Goal: Task Accomplishment & Management: Manage account settings

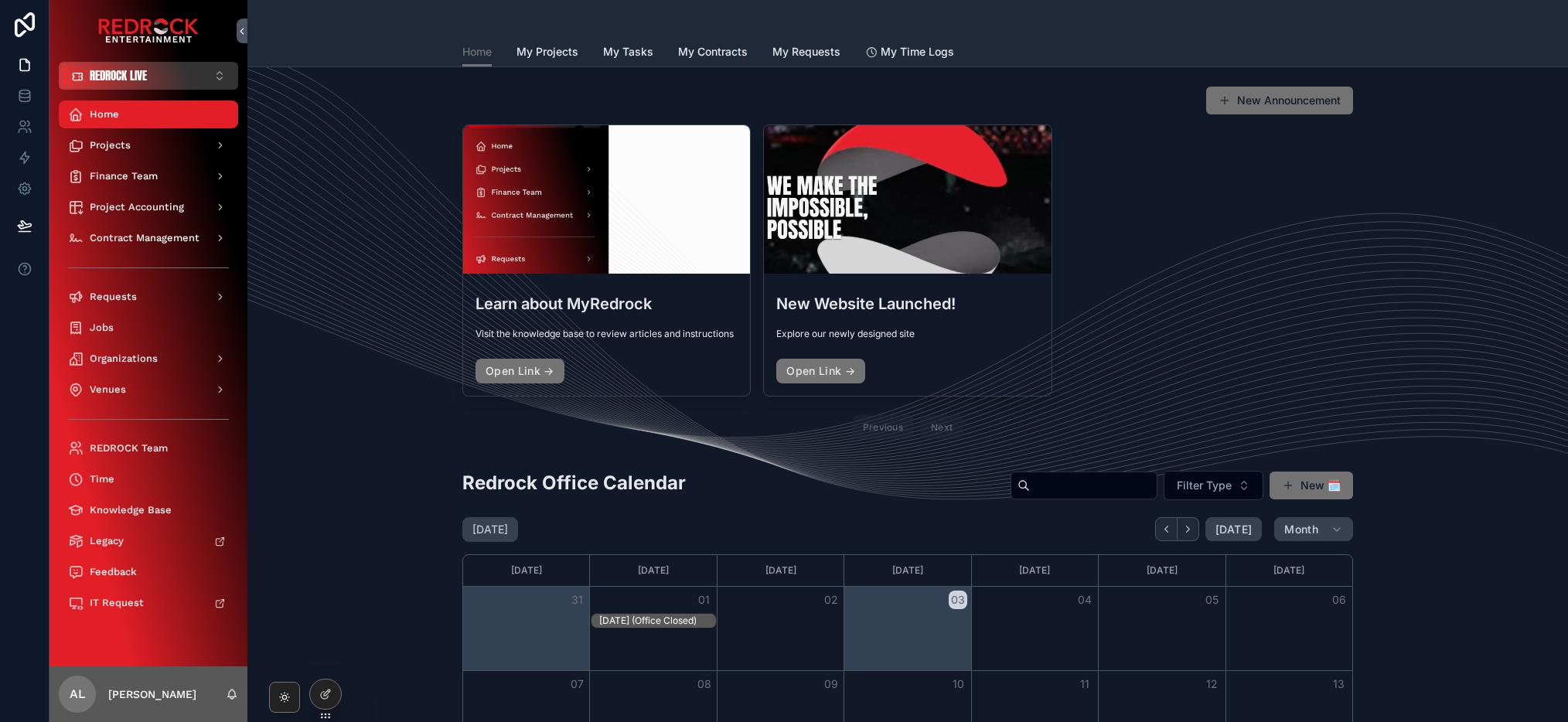
click at [130, 77] on span "REDROCK LIVE" at bounding box center [119, 75] width 58 height 16
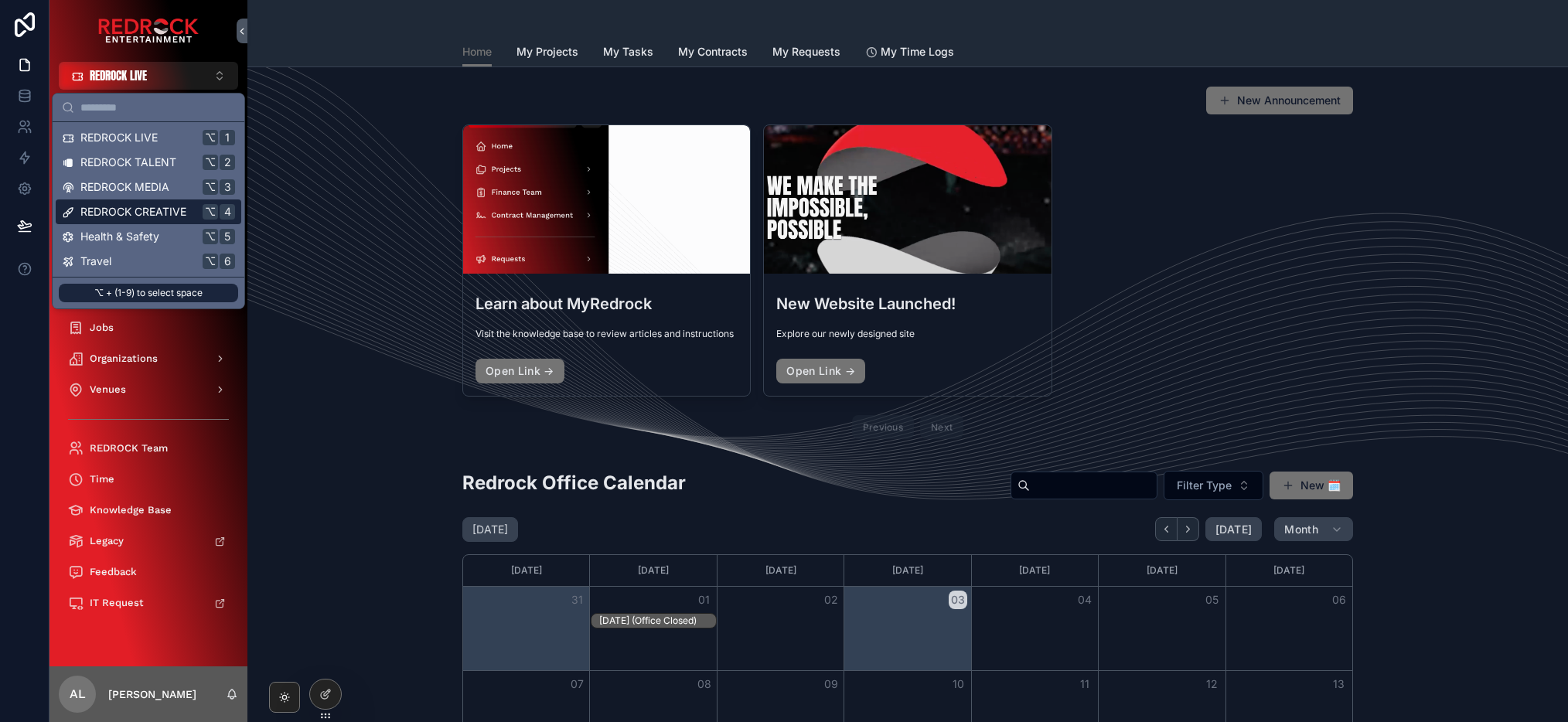
click at [162, 206] on span "REDROCK CREATIVE" at bounding box center [134, 212] width 106 height 16
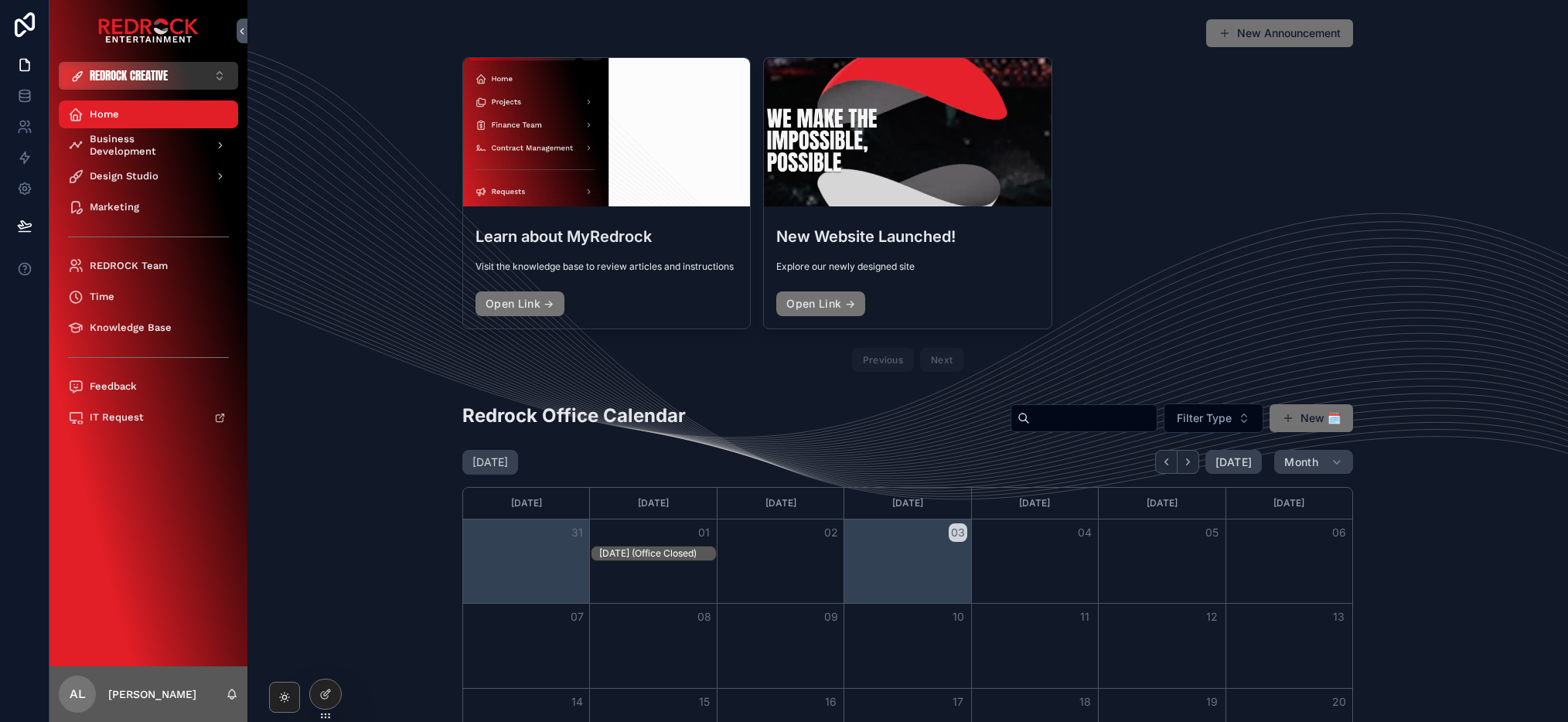
click at [111, 68] on span "REDROCK CREATIVE" at bounding box center [129, 75] width 78 height 16
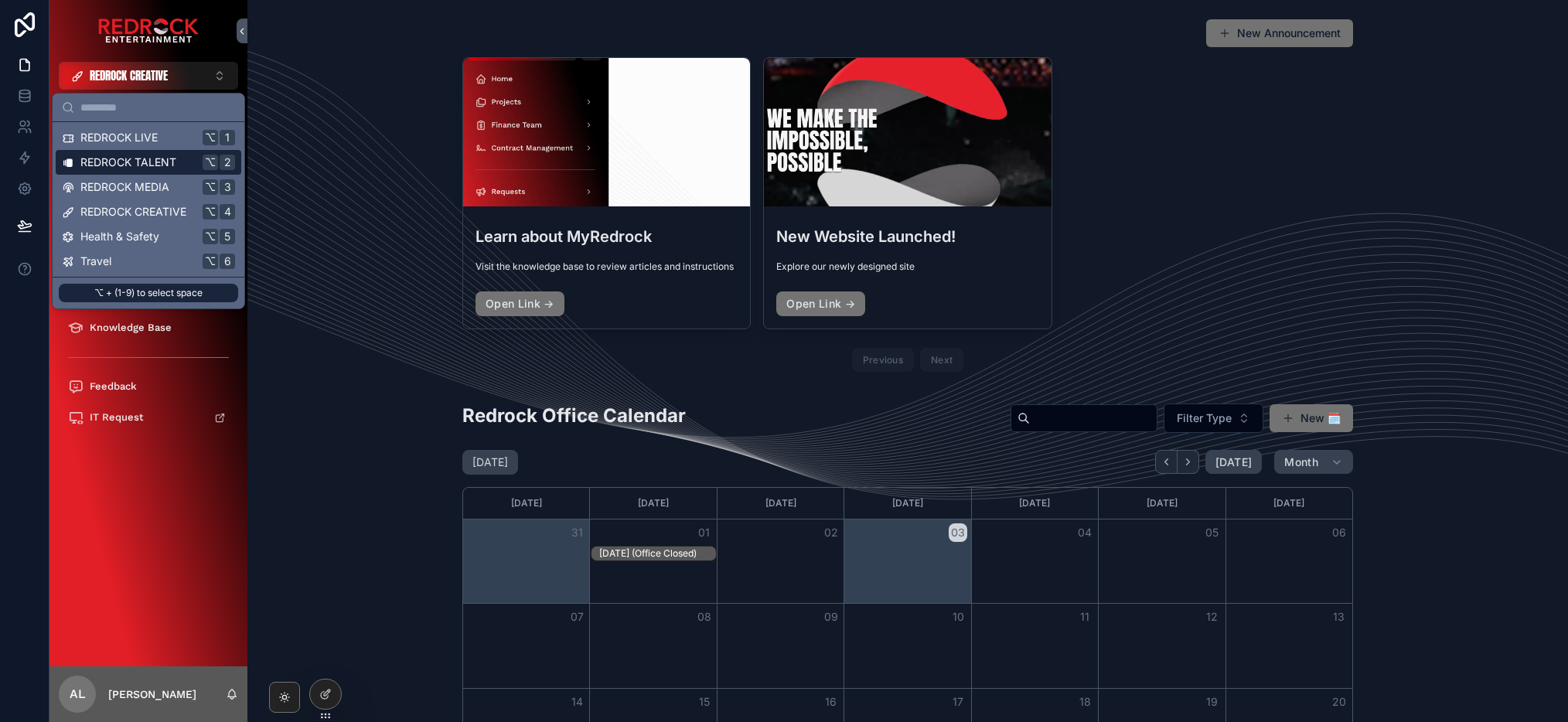
click at [128, 157] on span "REDROCK TALENT" at bounding box center [128, 162] width 96 height 16
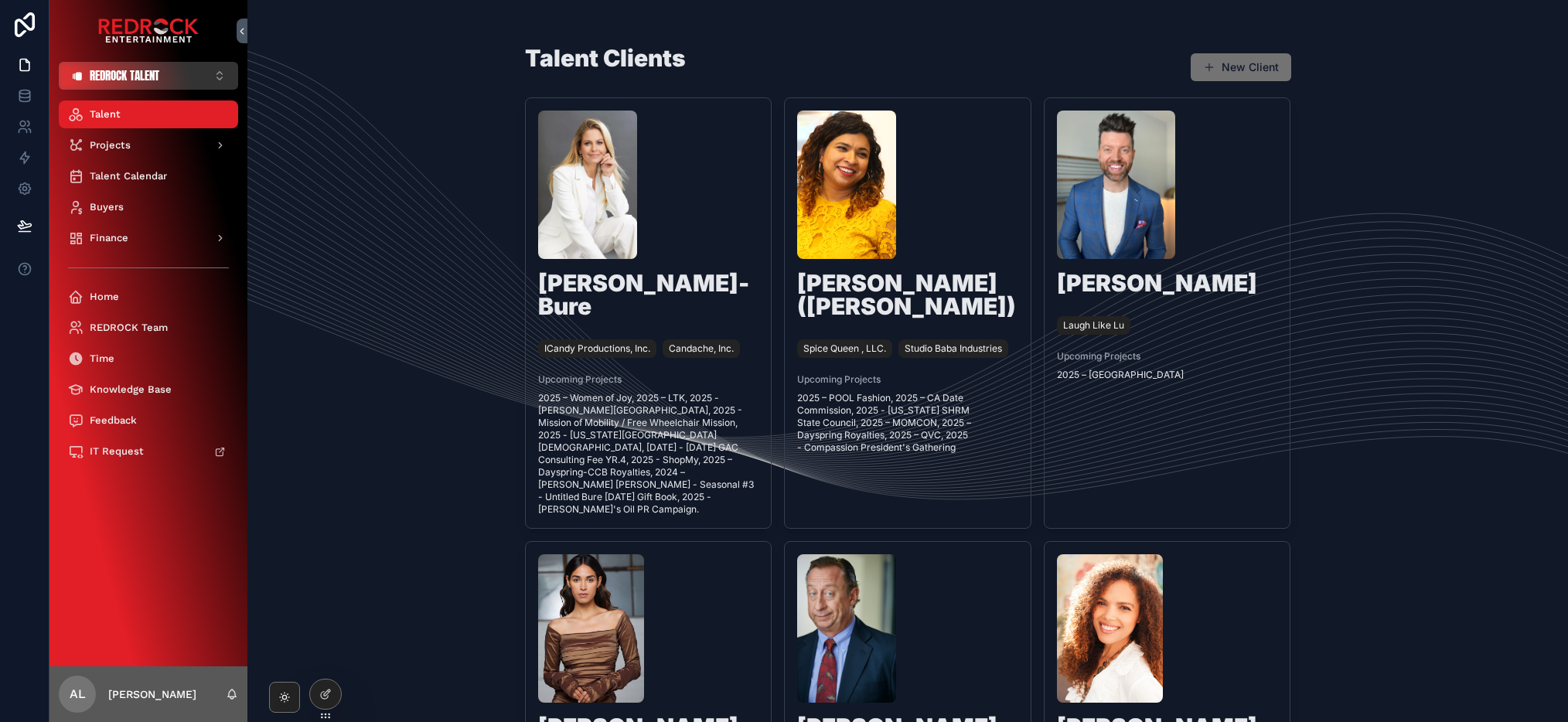
click at [127, 72] on span "REDROCK TALENT" at bounding box center [124, 75] width 70 height 16
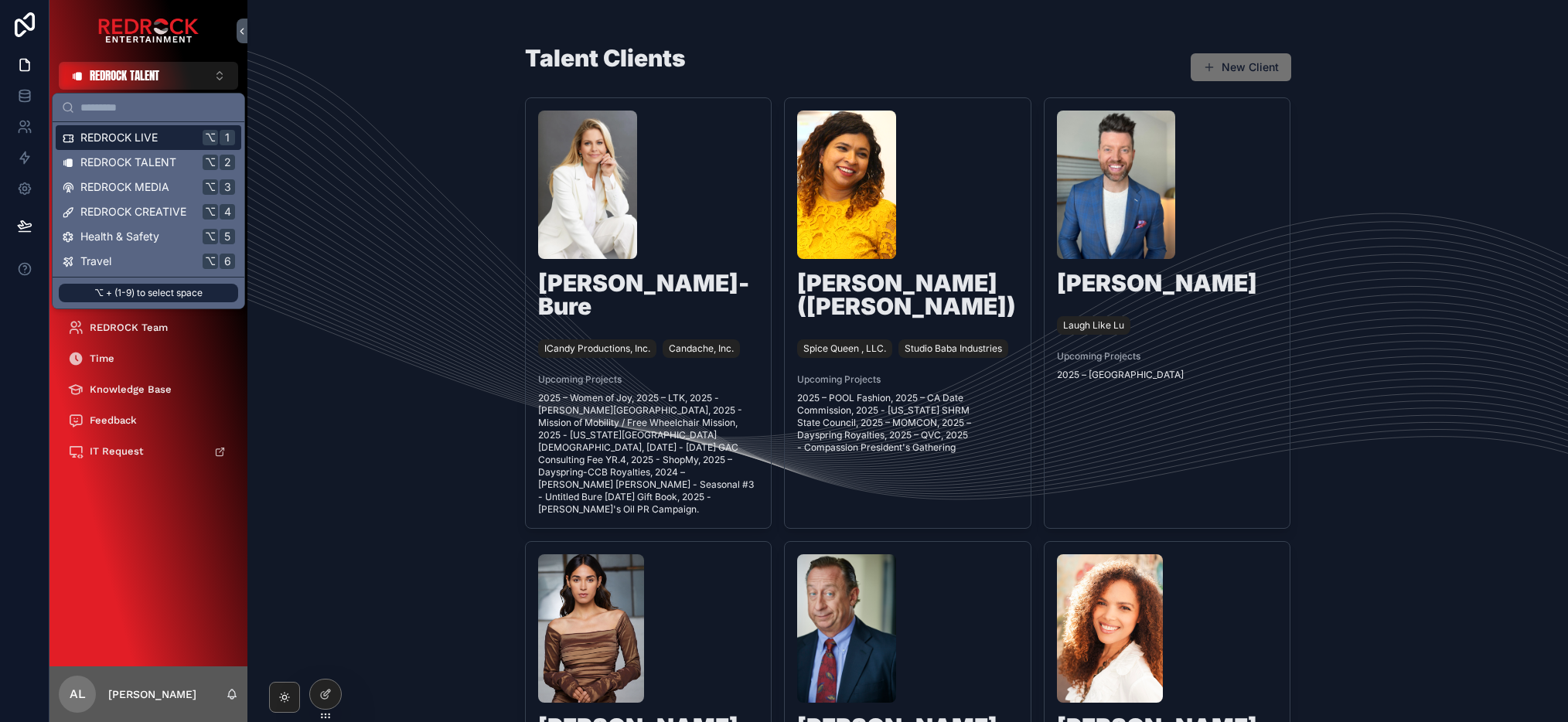
click at [129, 133] on span "REDROCK LIVE" at bounding box center [119, 137] width 77 height 16
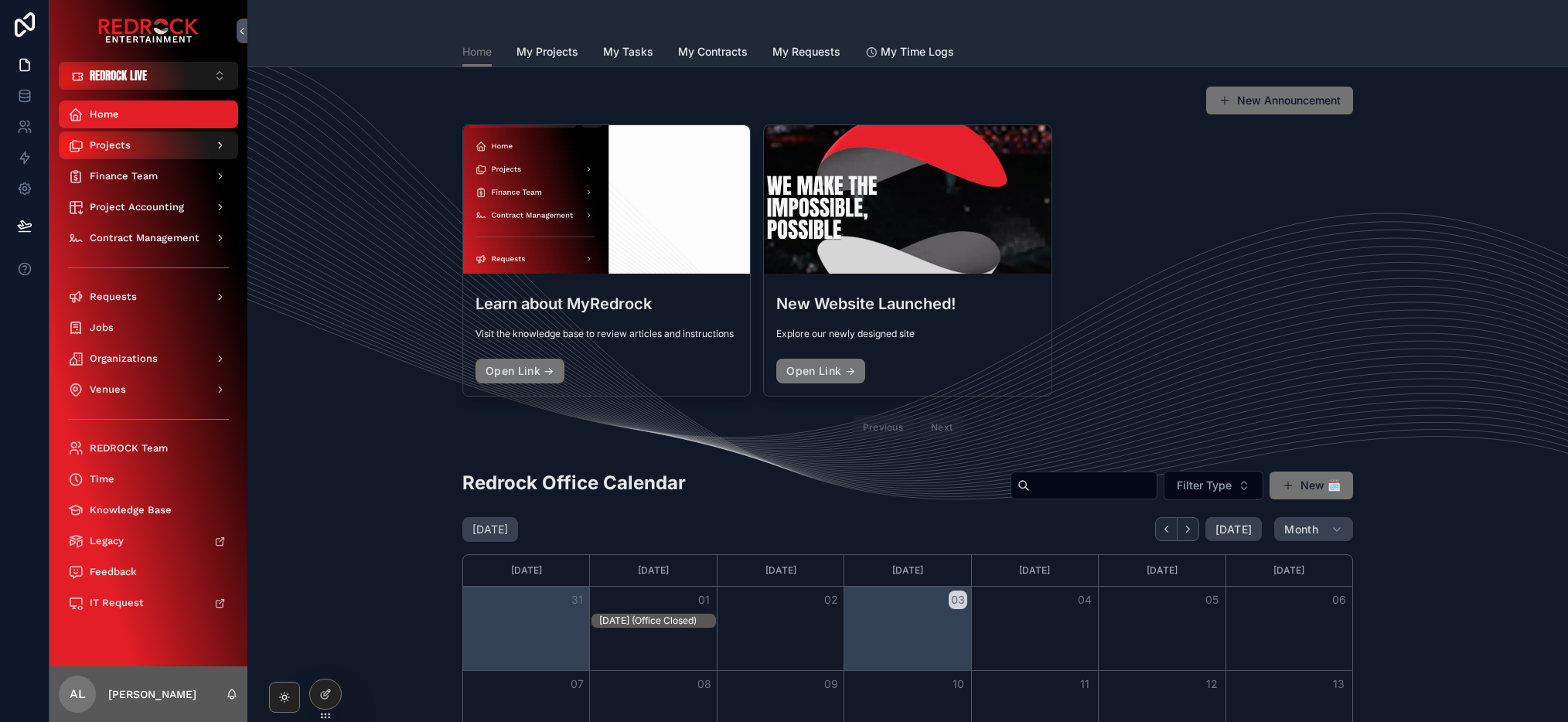
click at [161, 145] on div "Projects" at bounding box center [148, 145] width 161 height 25
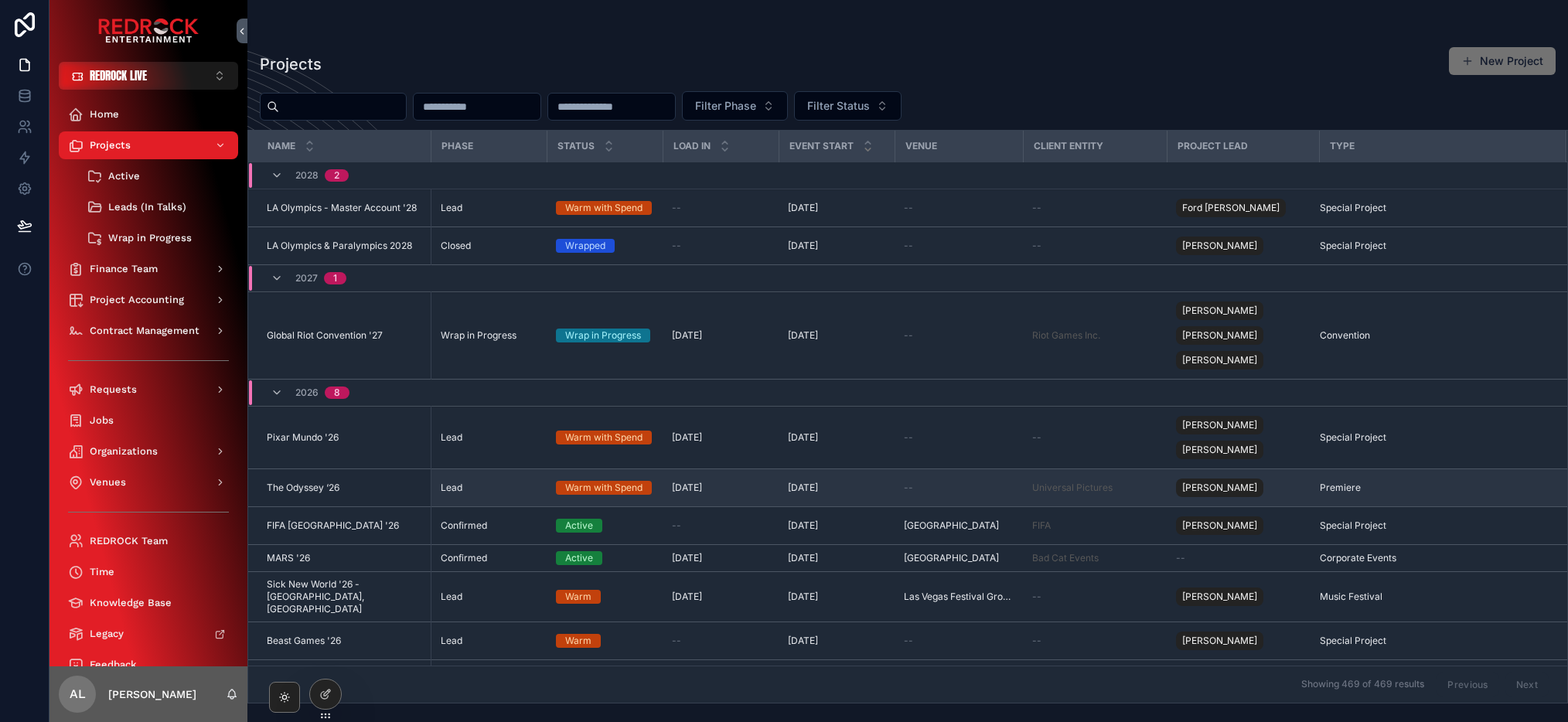
scroll to position [8, 0]
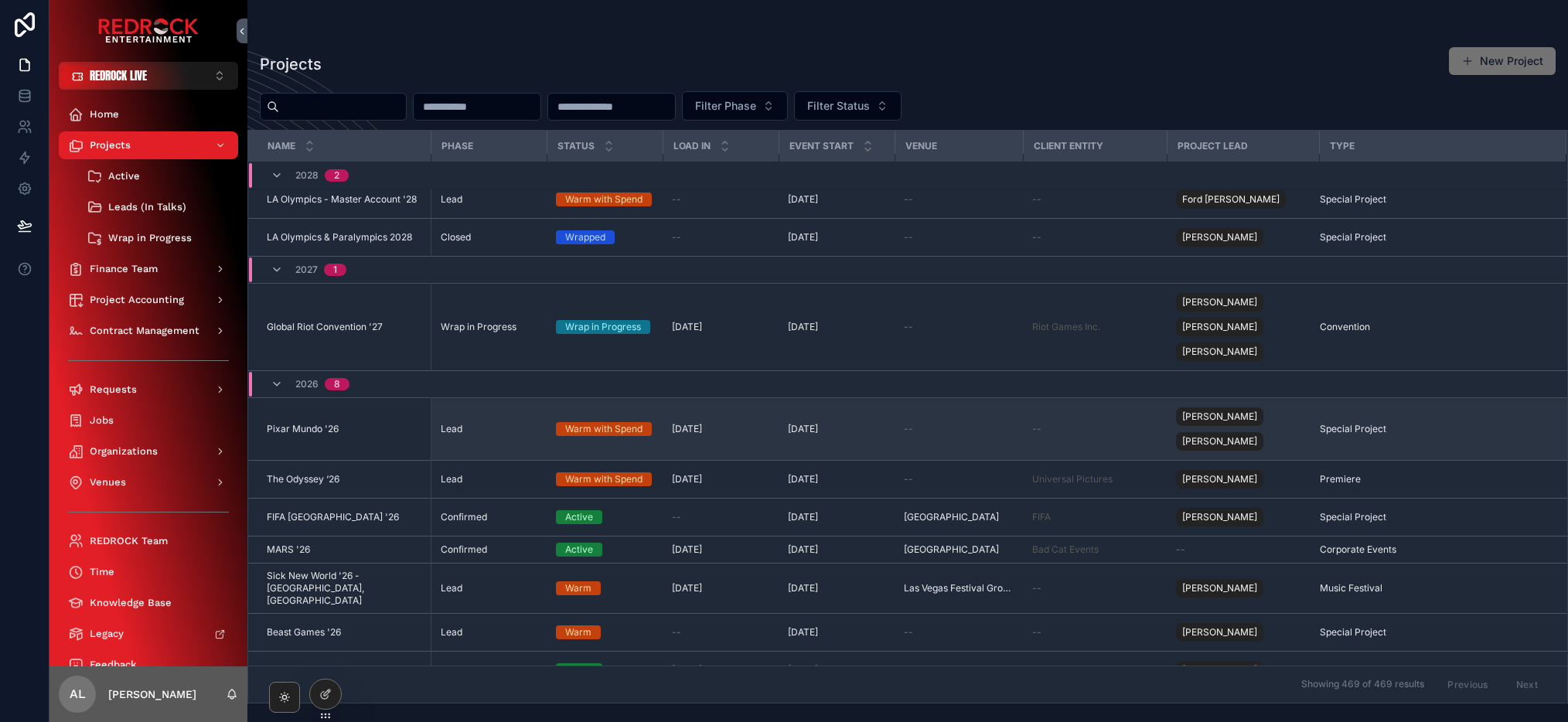
click at [287, 434] on span "Pixar Mundo '26" at bounding box center [302, 429] width 71 height 12
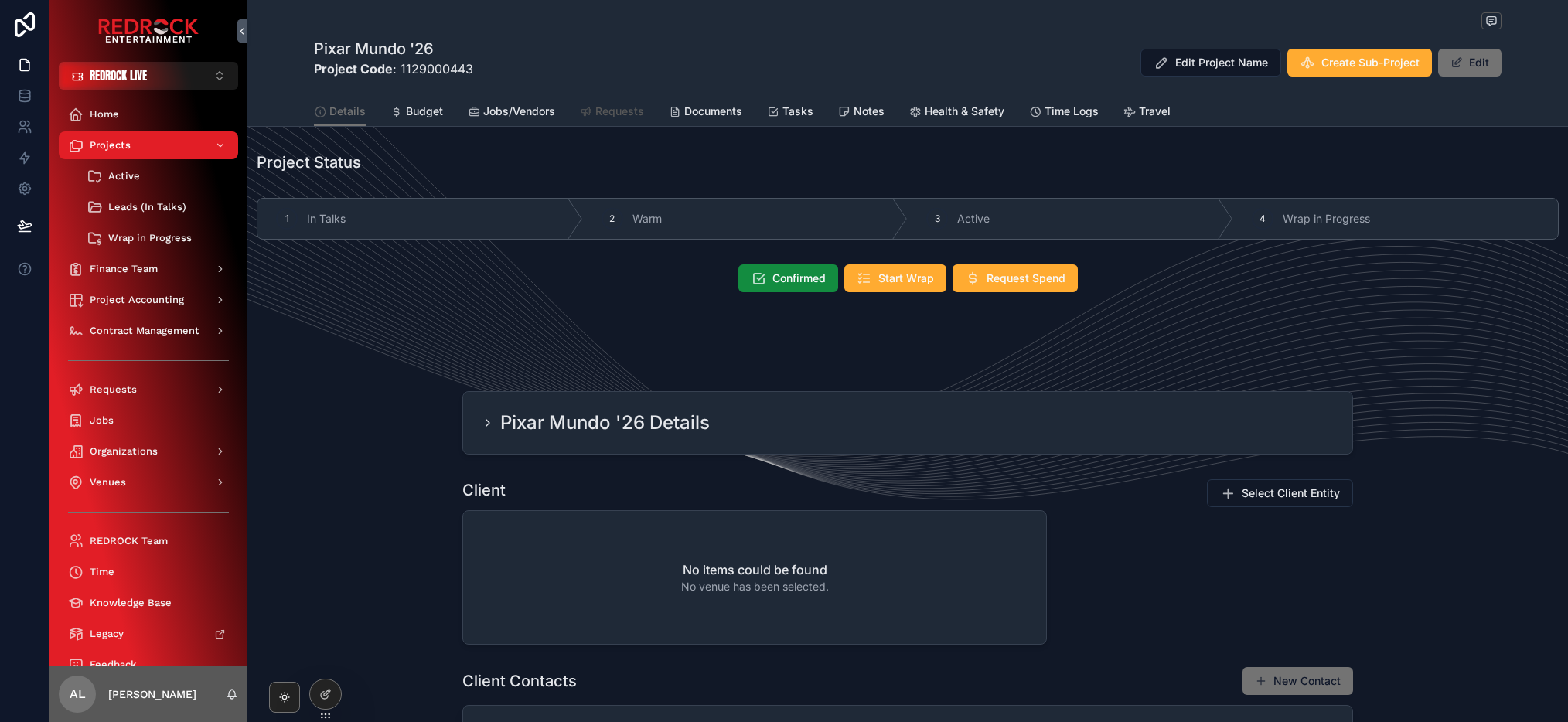
click at [604, 109] on span "Requests" at bounding box center [619, 111] width 48 height 16
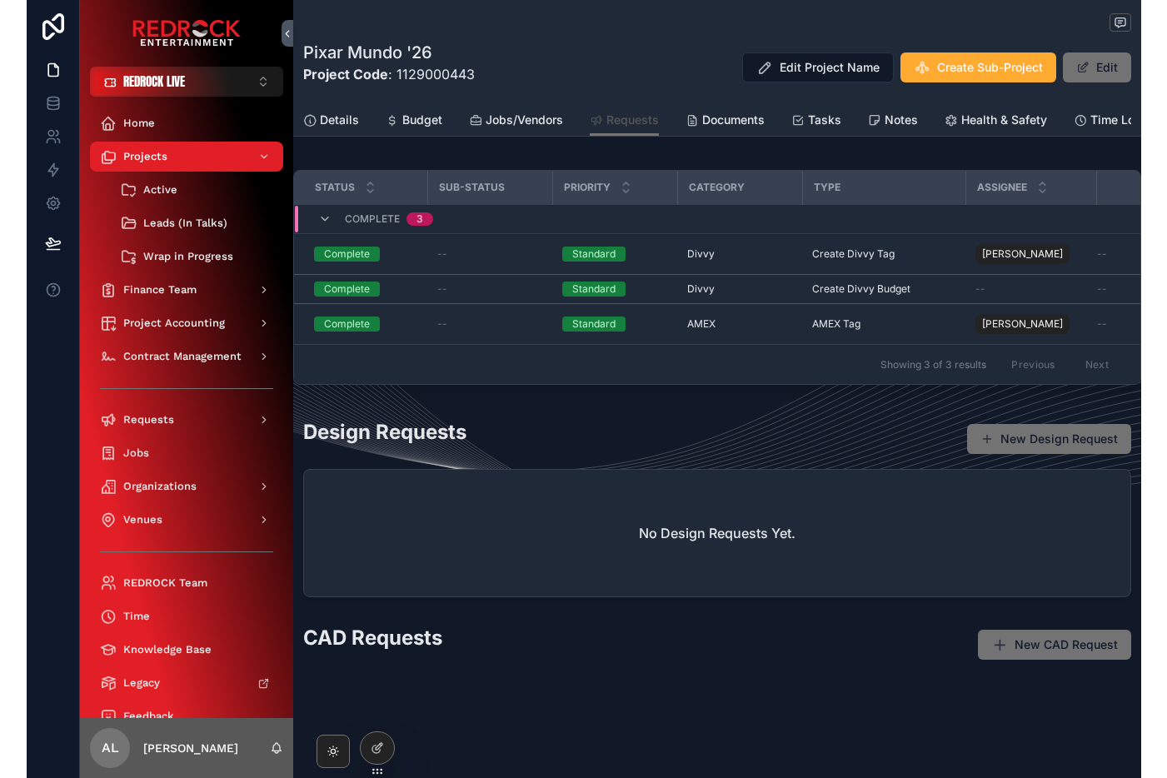
scroll to position [137, 0]
